Goal: Consume media (video, audio)

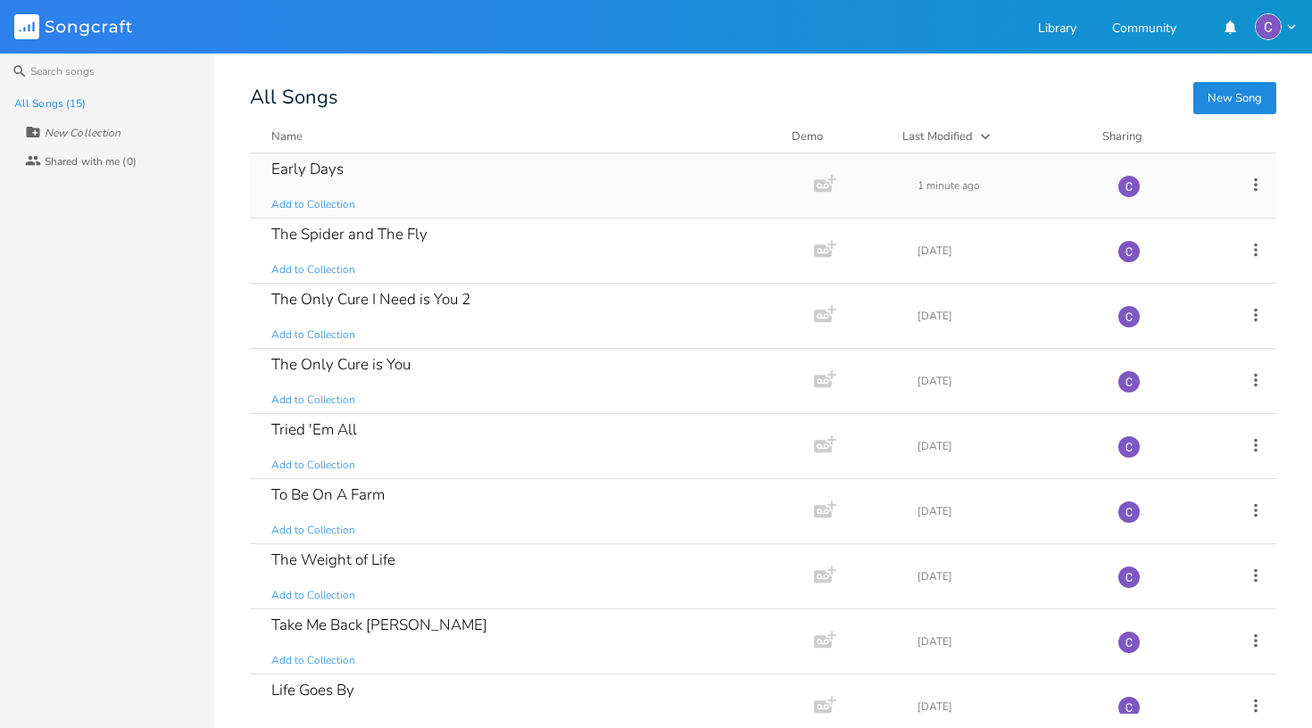
click at [511, 179] on div "Early Days Add to Collection" at bounding box center [528, 186] width 514 height 64
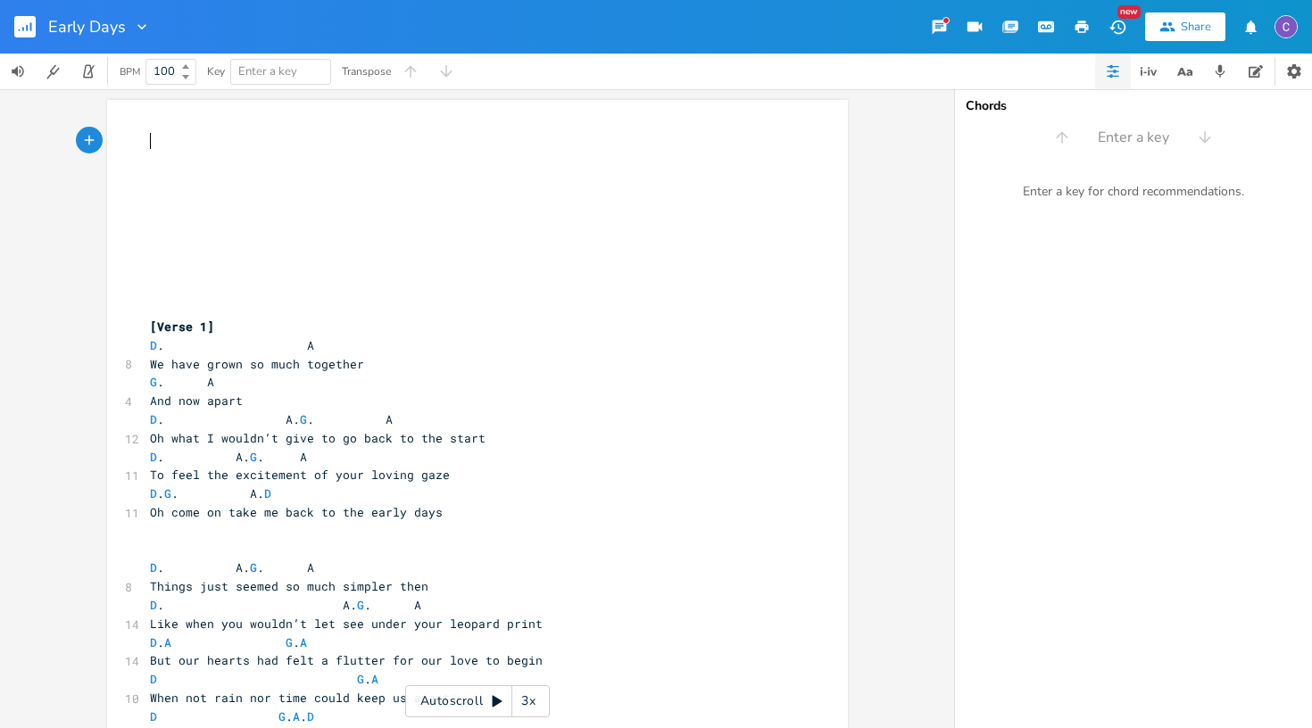
scroll to position [0, 1]
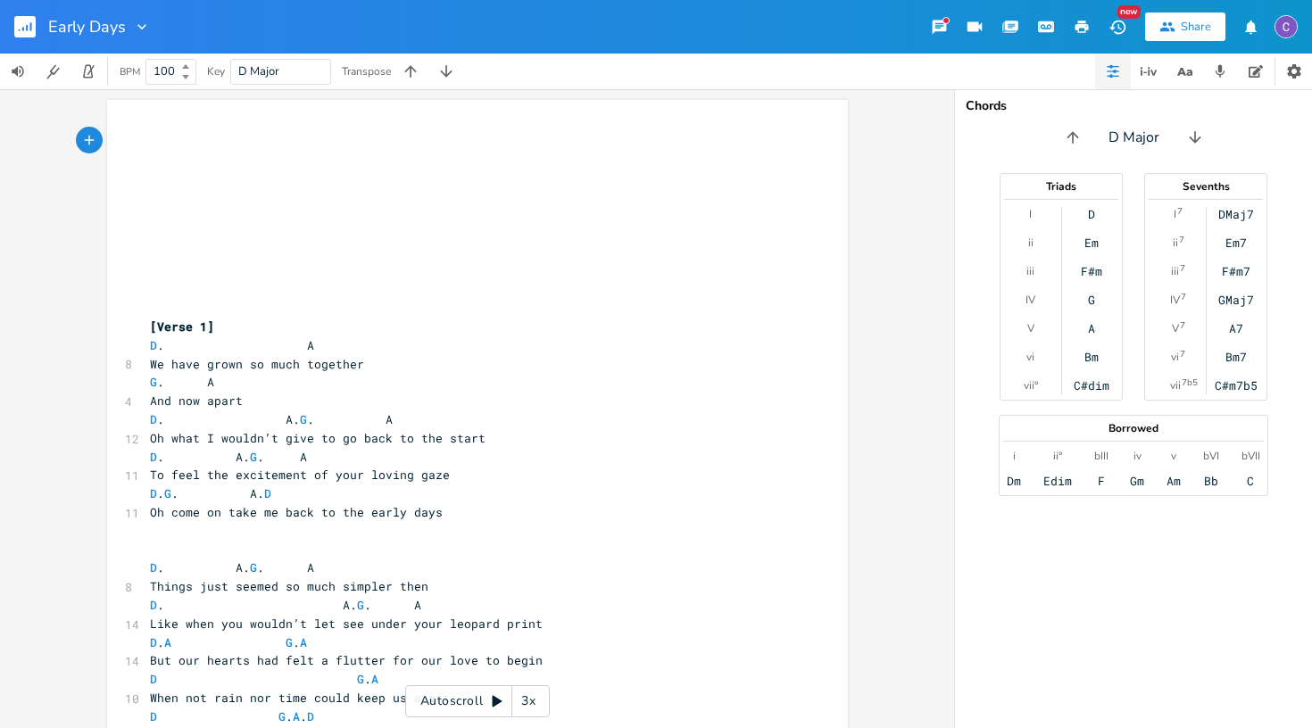
click at [494, 706] on icon at bounding box center [498, 702] width 10 height 12
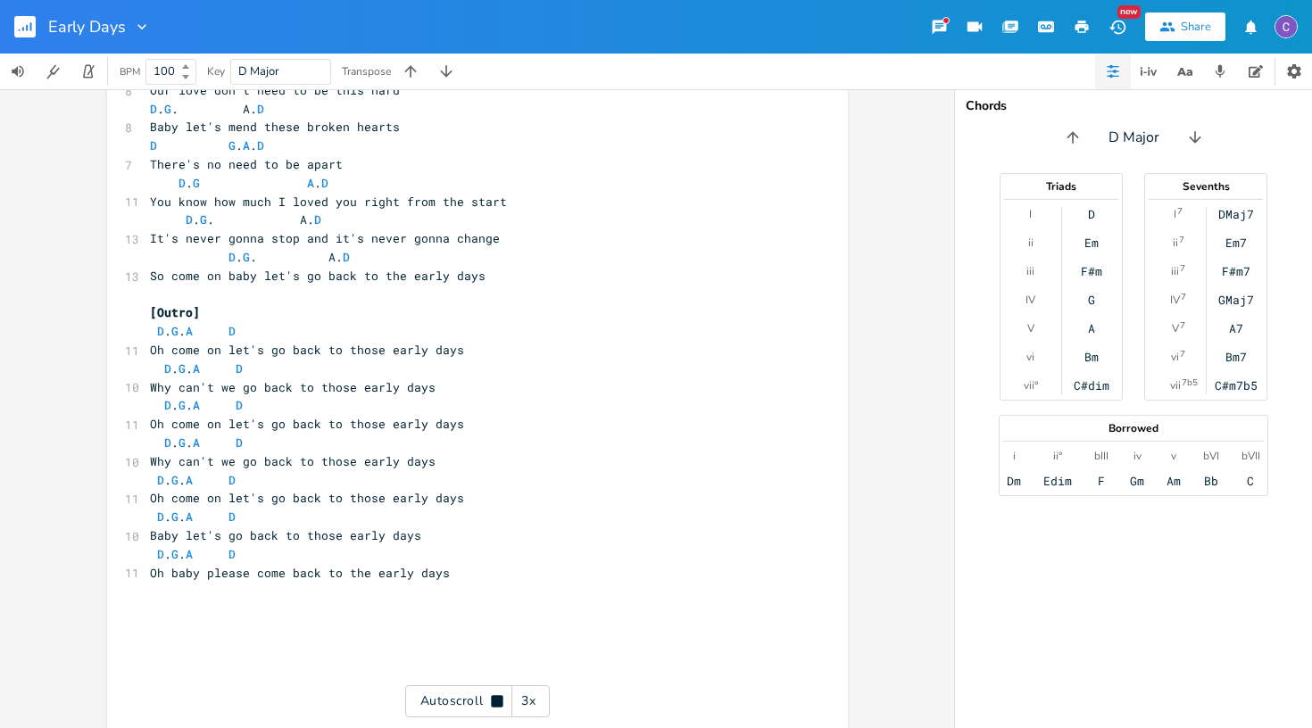
scroll to position [3171, 0]
click at [19, 35] on rect "button" at bounding box center [24, 26] width 21 height 21
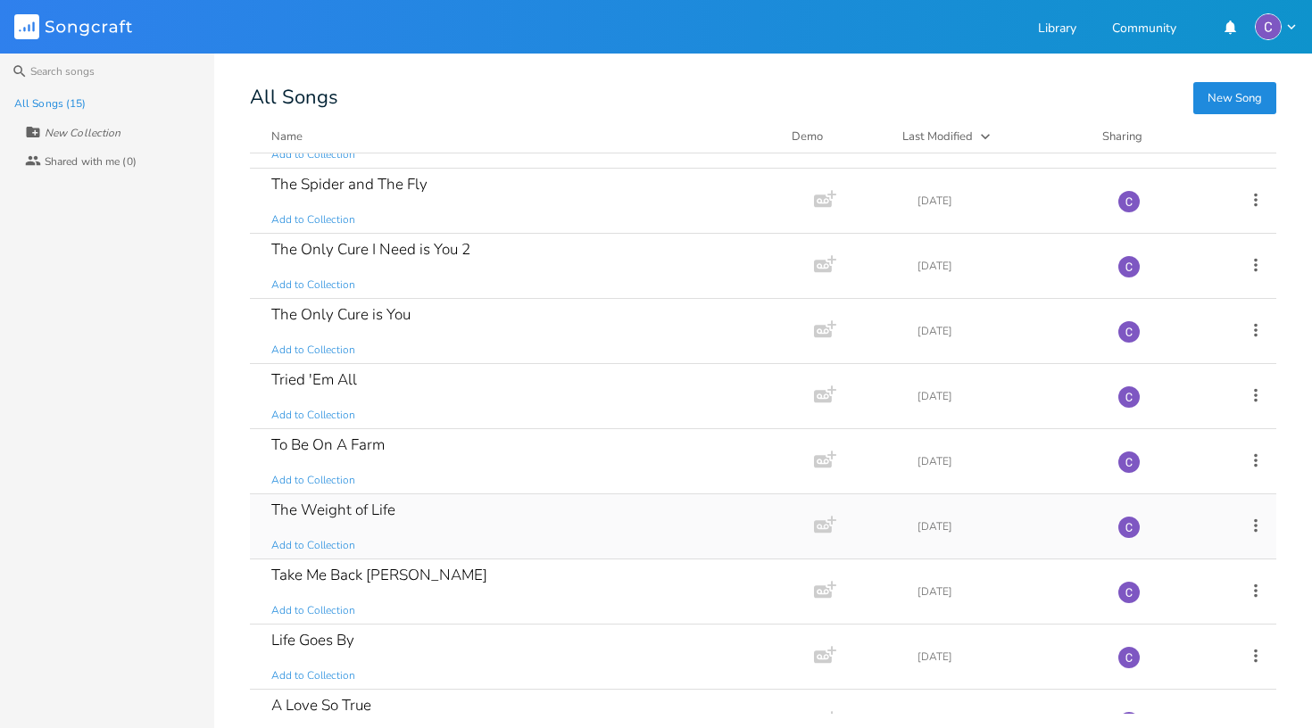
scroll to position [52, 0]
click at [357, 186] on div "The Spider and The Fly" at bounding box center [349, 182] width 156 height 15
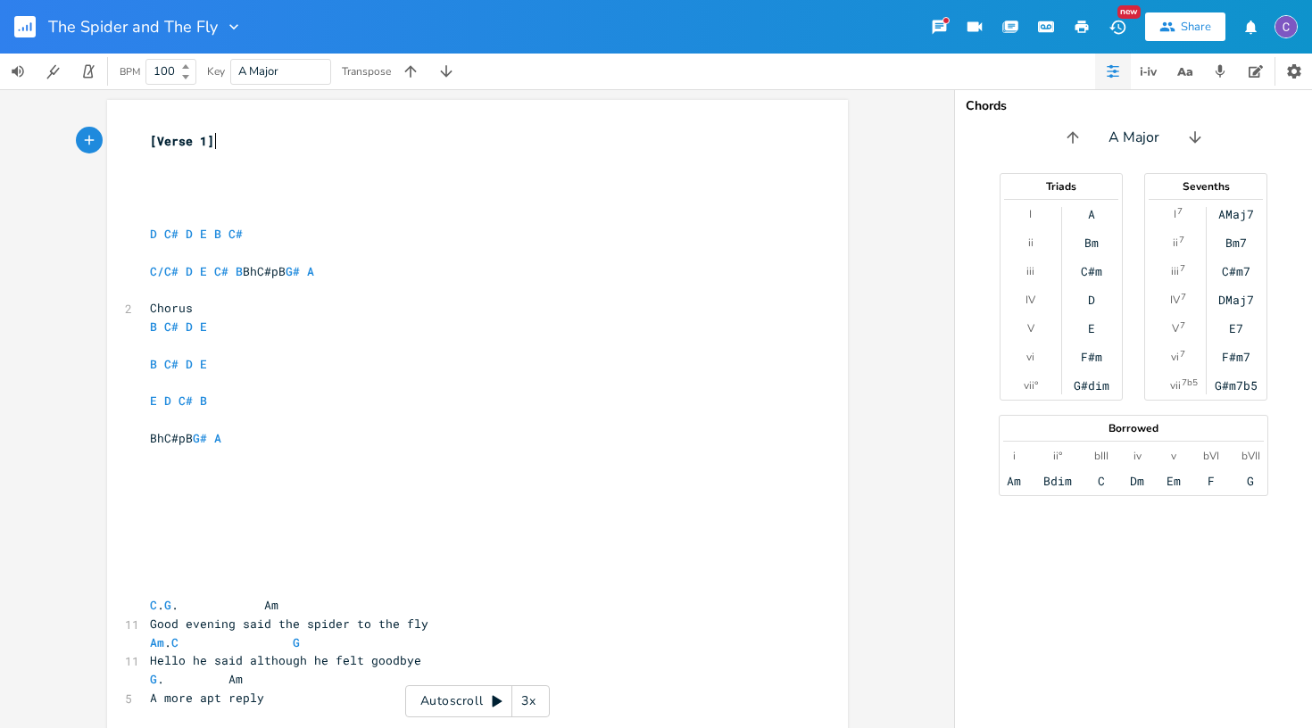
scroll to position [2, 0]
click at [498, 698] on icon at bounding box center [497, 702] width 14 height 14
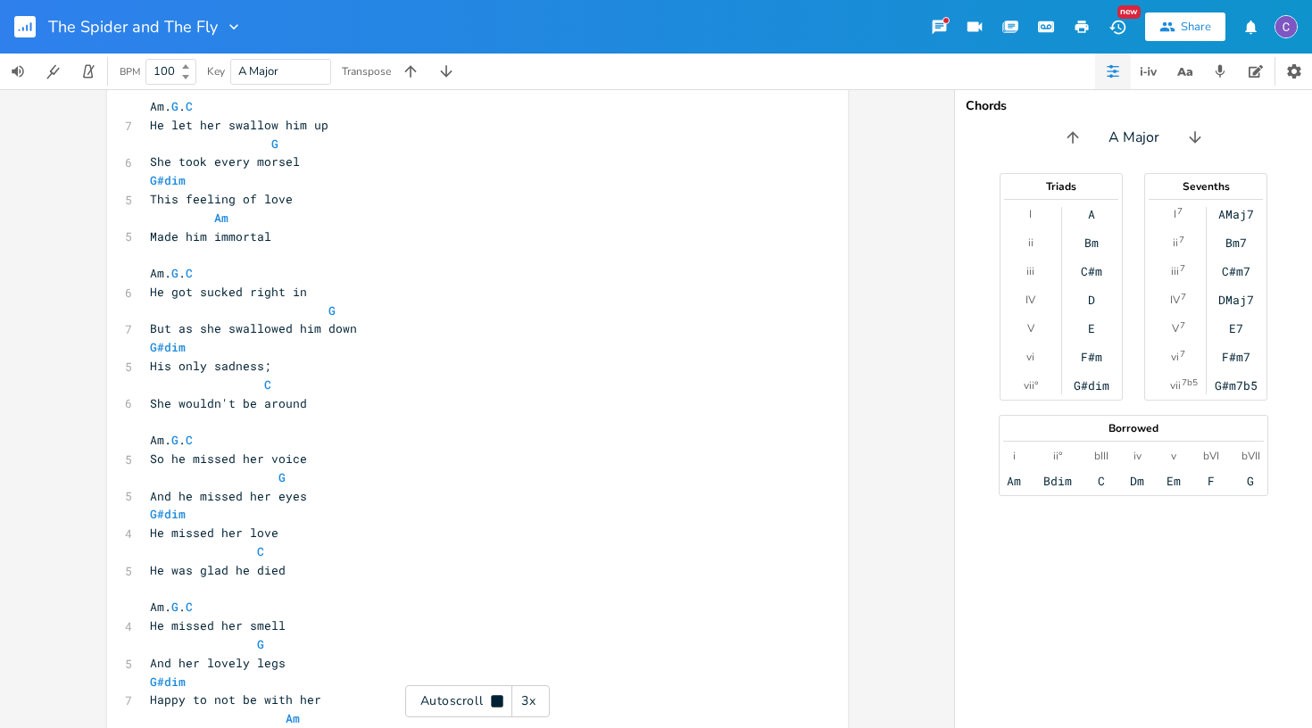
scroll to position [1689, 0]
click at [32, 32] on rect "button" at bounding box center [24, 26] width 21 height 21
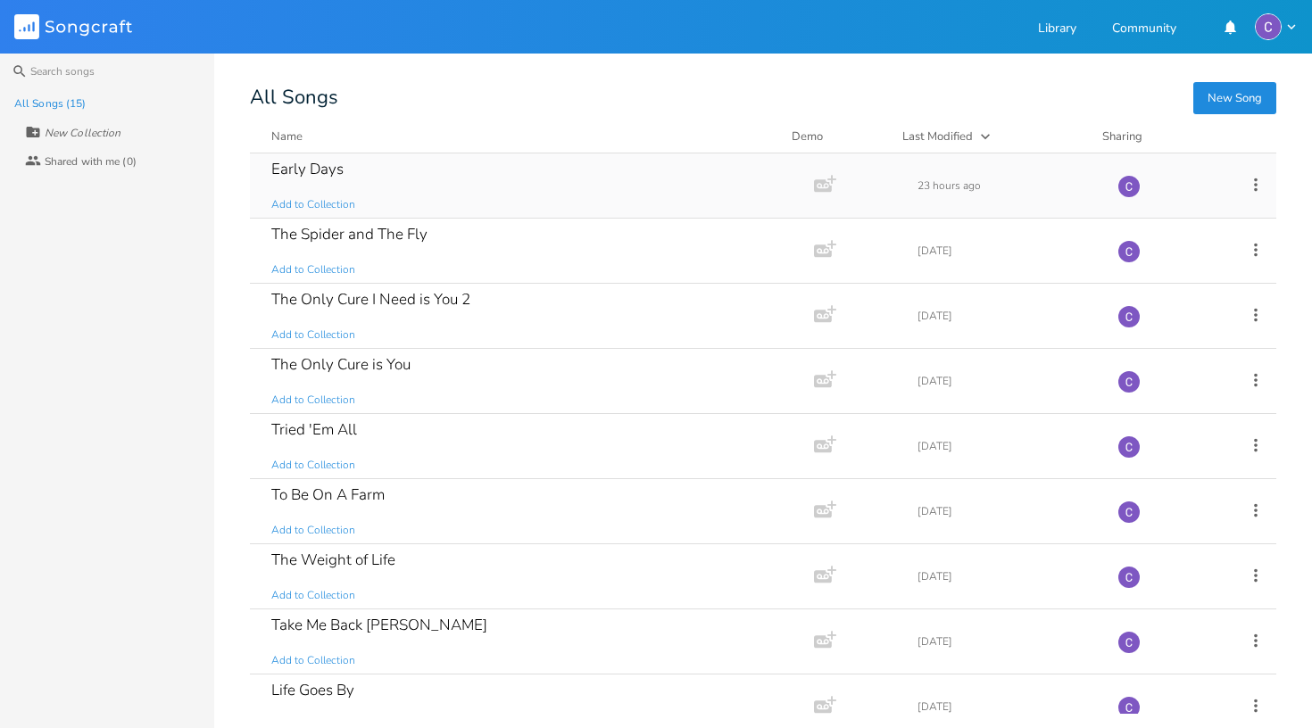
click at [378, 191] on div "Early Days Add to Collection" at bounding box center [528, 186] width 514 height 64
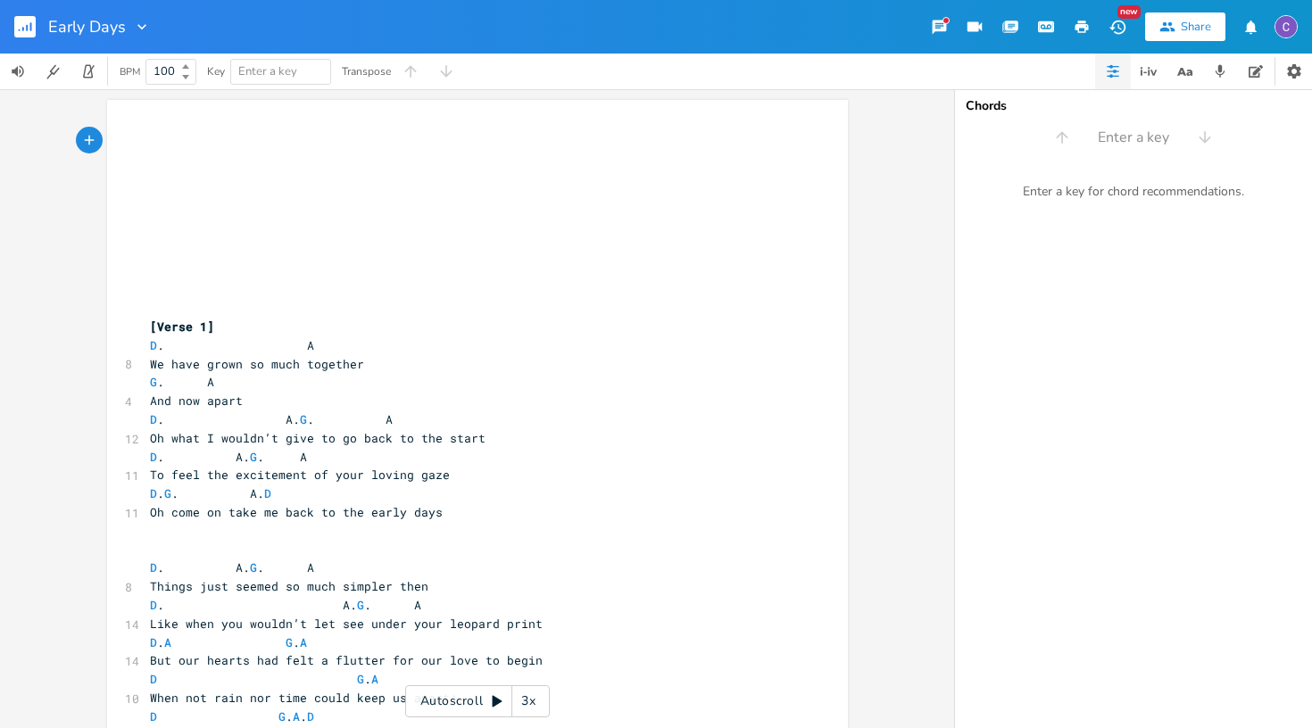
scroll to position [0, 1]
click at [499, 711] on div "Autoscroll 3x" at bounding box center [477, 702] width 145 height 32
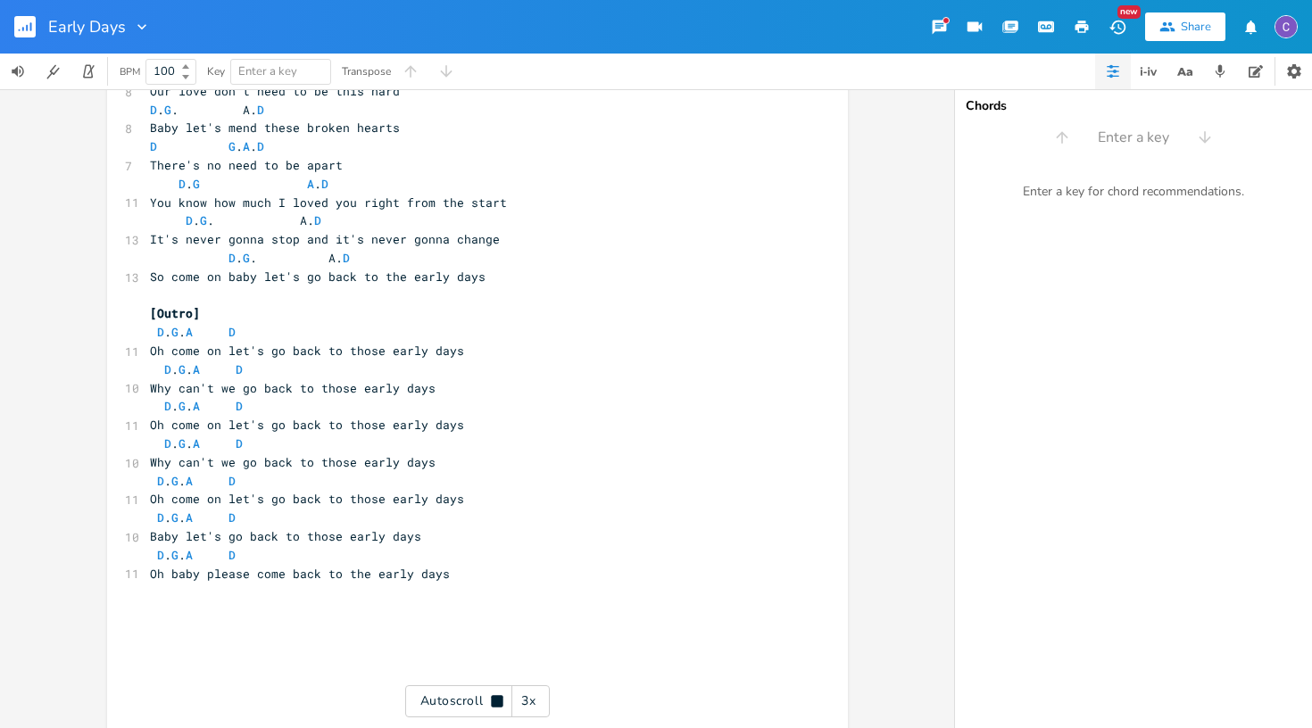
scroll to position [3171, 0]
